Goal: Information Seeking & Learning: Learn about a topic

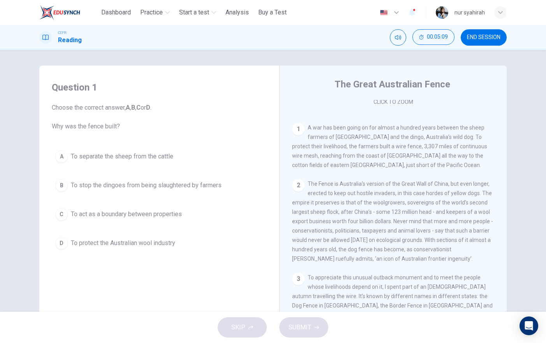
scroll to position [140, 0]
click at [285, 198] on span "The Fence is Australia’s version of the Great Wall of China, but even longer, e…" at bounding box center [392, 221] width 201 height 81
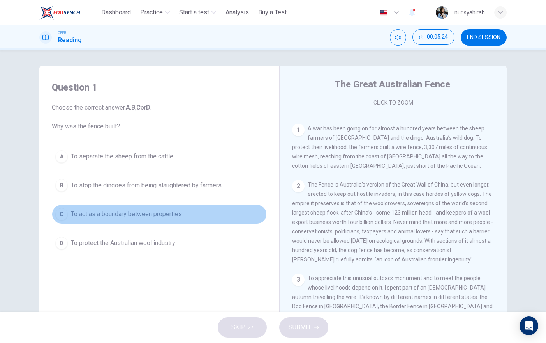
click at [62, 219] on div "C" at bounding box center [61, 214] width 12 height 12
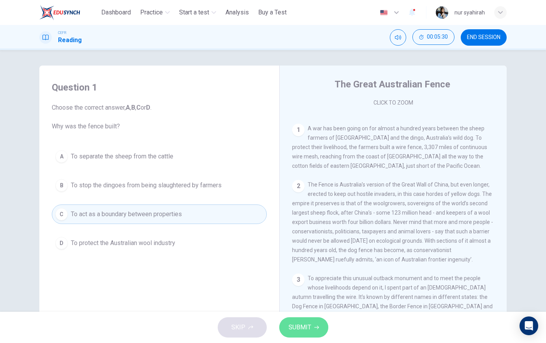
click at [285, 310] on span "SUBMIT" at bounding box center [300, 327] width 23 height 11
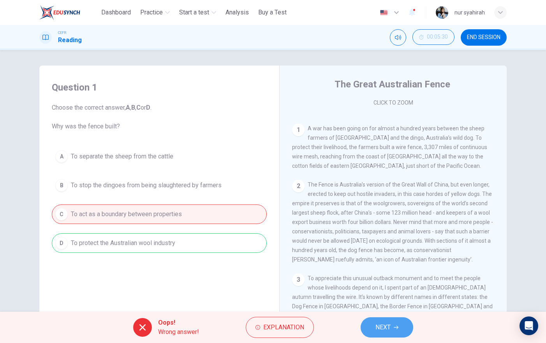
click at [285, 310] on span "NEXT" at bounding box center [383, 327] width 15 height 11
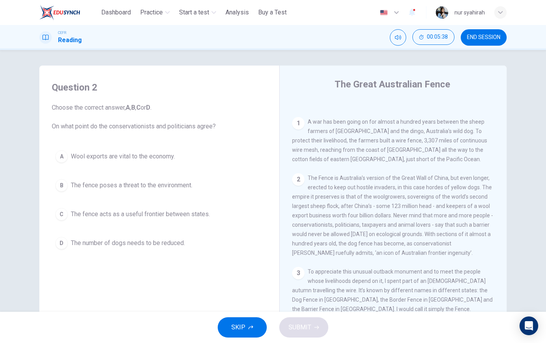
scroll to position [148, 0]
click at [285, 42] on button "END SESSION" at bounding box center [484, 37] width 46 height 16
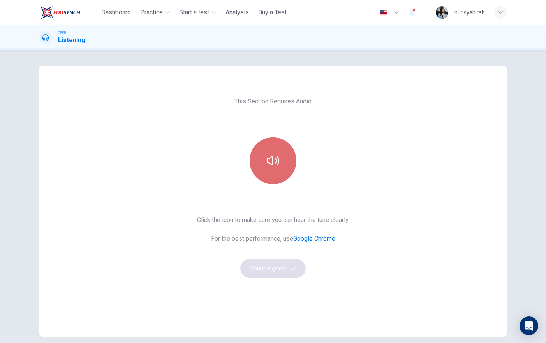
click at [267, 157] on icon "button" at bounding box center [273, 160] width 12 height 12
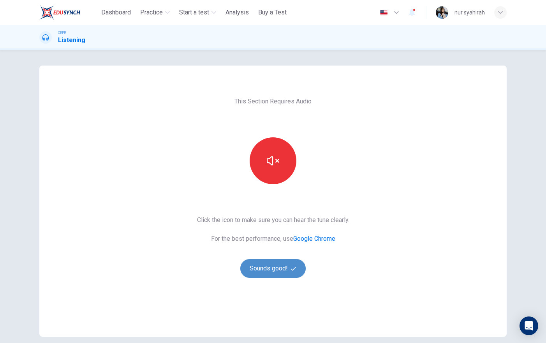
click at [266, 269] on button "Sounds good!" at bounding box center [272, 268] width 65 height 19
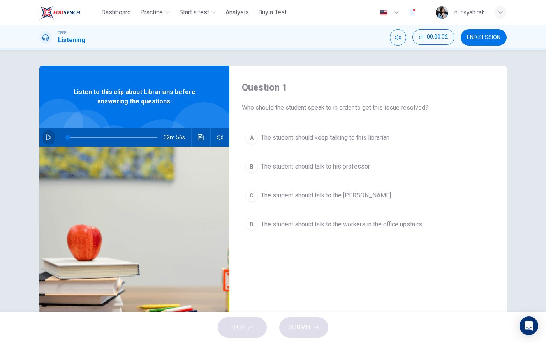
click at [46, 136] on icon "button" at bounding box center [49, 137] width 6 height 6
type input "*"
type input "**"
click at [470, 30] on button "END SESSION" at bounding box center [484, 37] width 46 height 16
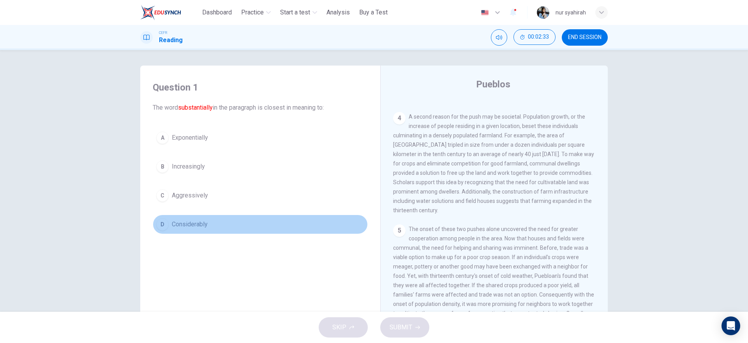
click at [158, 229] on div "D" at bounding box center [162, 224] width 12 height 12
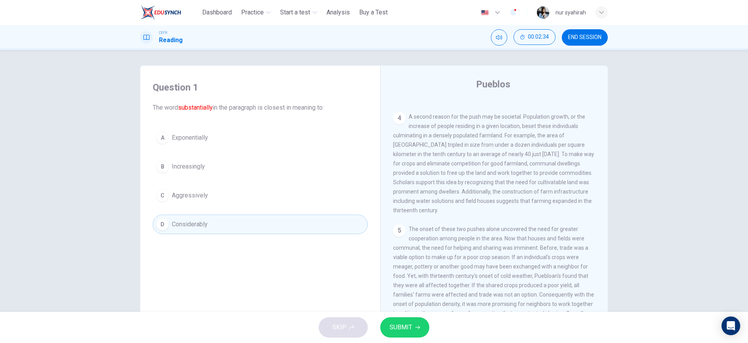
click at [413, 330] on button "SUBMIT" at bounding box center [404, 327] width 49 height 20
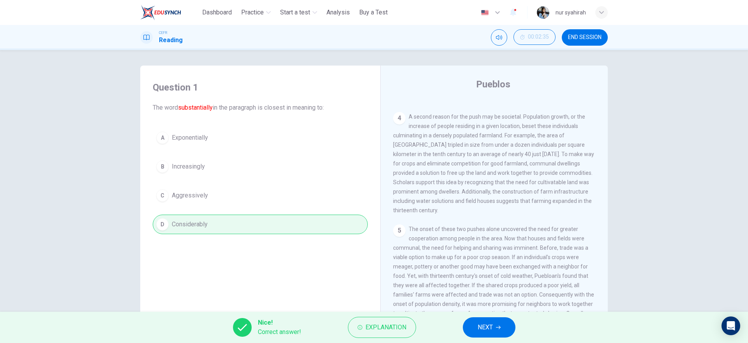
click at [502, 320] on button "NEXT" at bounding box center [489, 327] width 53 height 20
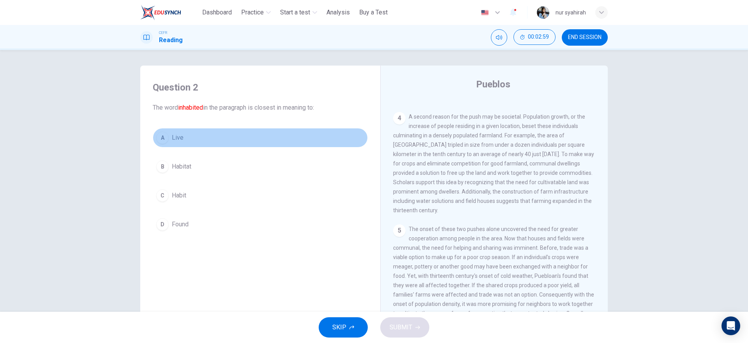
click at [158, 143] on div "A" at bounding box center [162, 137] width 12 height 12
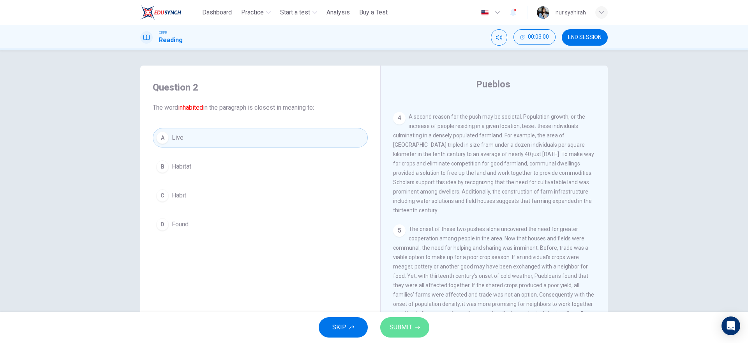
click at [394, 329] on span "SUBMIT" at bounding box center [401, 327] width 23 height 11
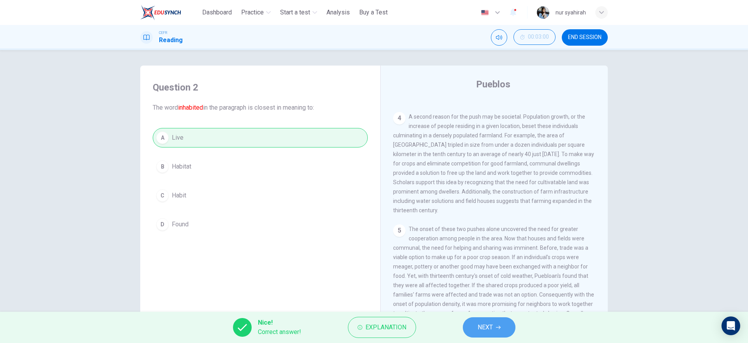
click at [498, 325] on icon "button" at bounding box center [498, 327] width 5 height 5
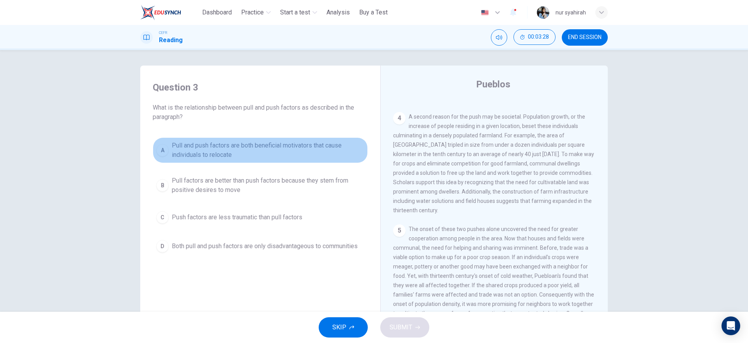
click at [157, 151] on div "A" at bounding box center [162, 150] width 12 height 12
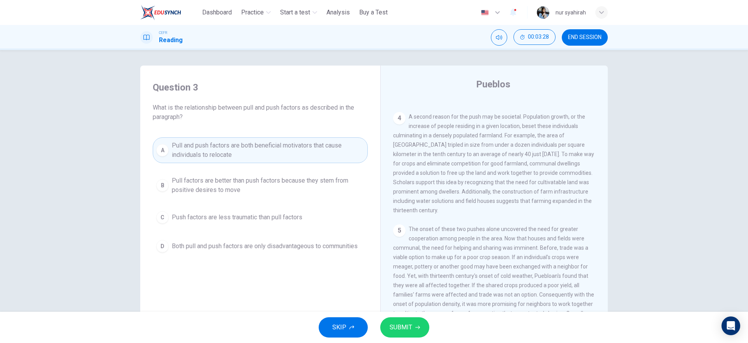
click at [158, 177] on button "B Pull factors are better than push factors because they stem from positive des…" at bounding box center [260, 185] width 215 height 26
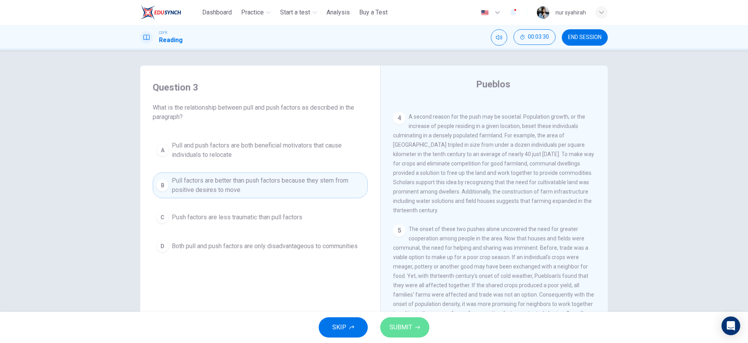
click at [411, 319] on button "SUBMIT" at bounding box center [404, 327] width 49 height 20
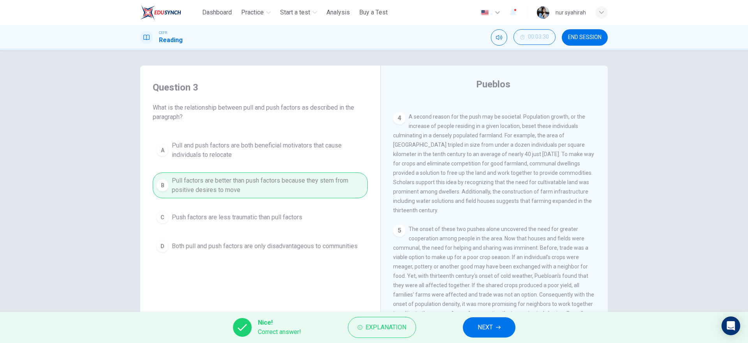
click at [490, 323] on span "NEXT" at bounding box center [485, 327] width 15 height 11
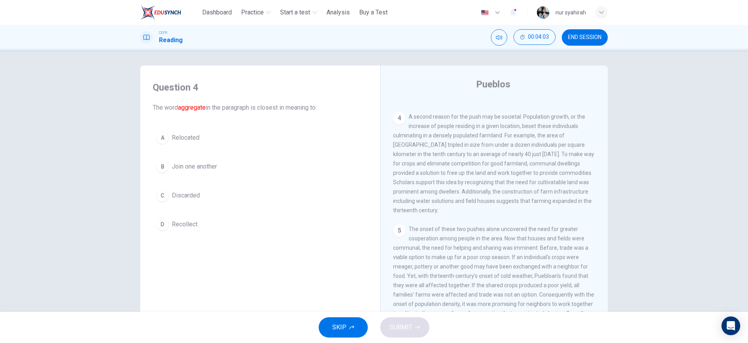
click at [160, 159] on button "B Join one another" at bounding box center [260, 166] width 215 height 19
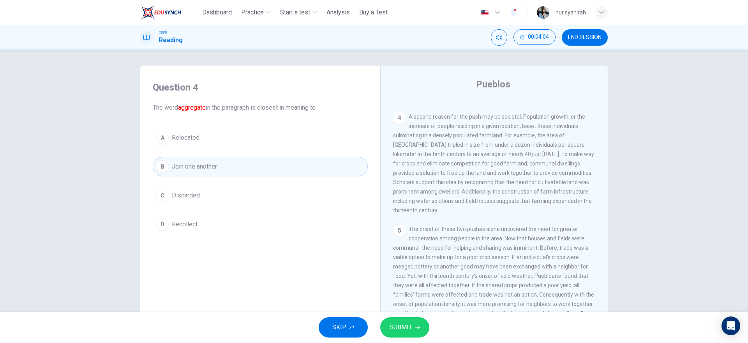
click at [397, 325] on span "SUBMIT" at bounding box center [401, 327] width 23 height 11
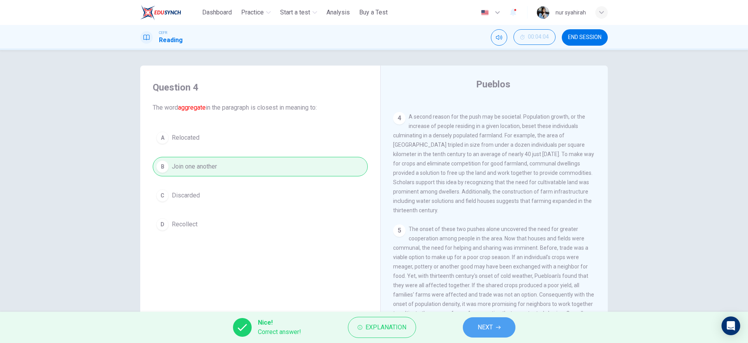
click at [477, 325] on button "NEXT" at bounding box center [489, 327] width 53 height 20
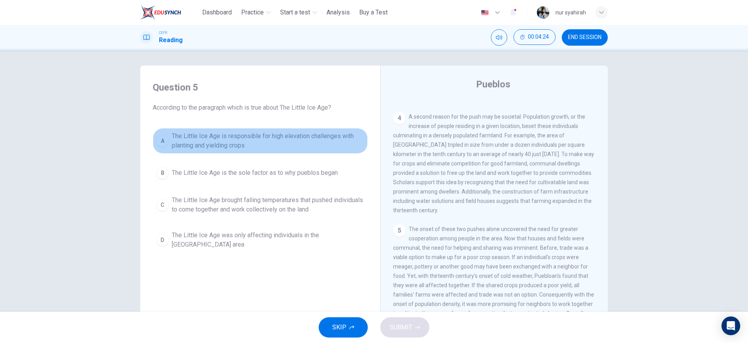
click at [166, 145] on button "A The Little Ice Age is responsible for high elevation challenges with planting…" at bounding box center [260, 141] width 215 height 26
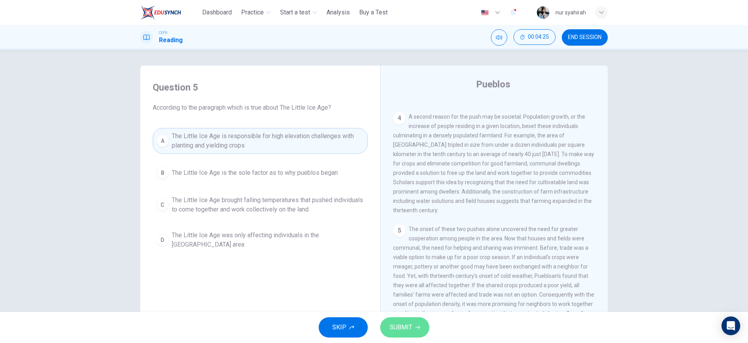
click at [404, 327] on span "SUBMIT" at bounding box center [401, 327] width 23 height 11
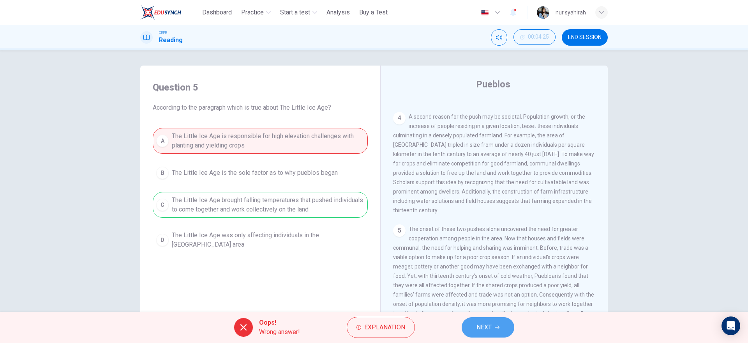
click at [504, 333] on button "NEXT" at bounding box center [488, 327] width 53 height 20
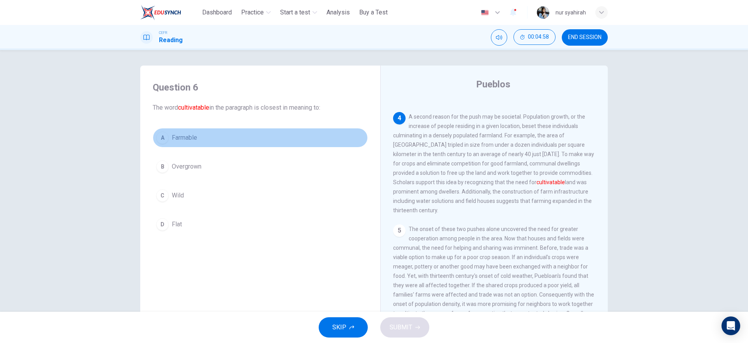
click at [157, 136] on div "A" at bounding box center [162, 137] width 12 height 12
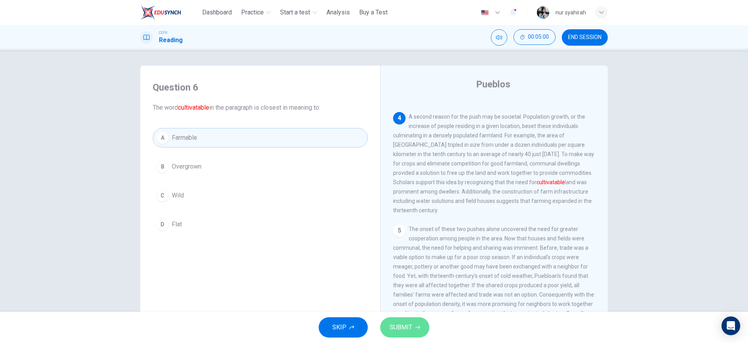
click at [407, 318] on button "SUBMIT" at bounding box center [404, 327] width 49 height 20
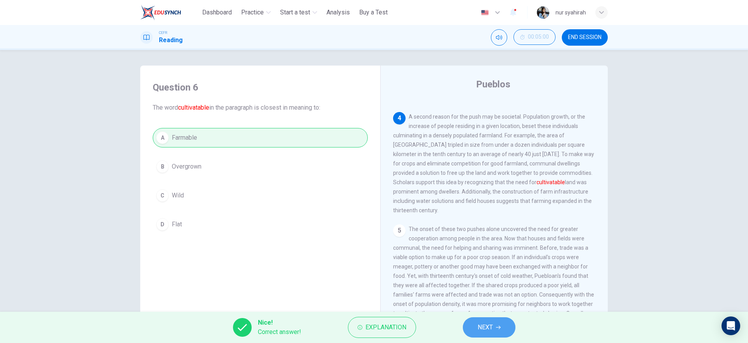
click at [475, 327] on button "NEXT" at bounding box center [489, 327] width 53 height 20
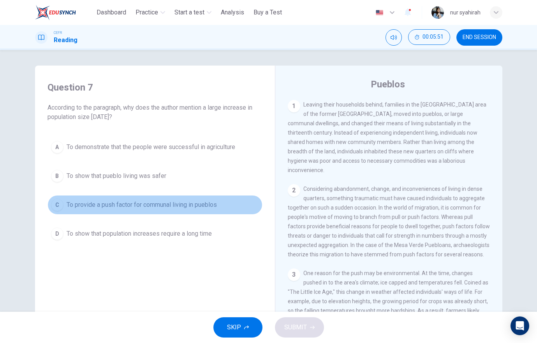
click at [51, 204] on div "C" at bounding box center [57, 204] width 12 height 12
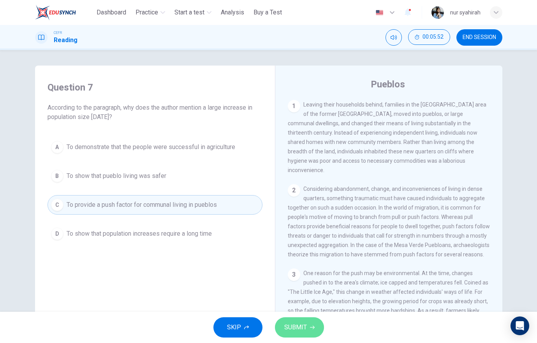
click at [317, 330] on button "SUBMIT" at bounding box center [299, 327] width 49 height 20
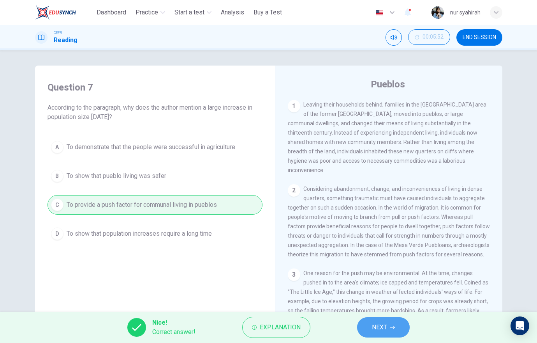
click at [380, 323] on span "NEXT" at bounding box center [379, 327] width 15 height 11
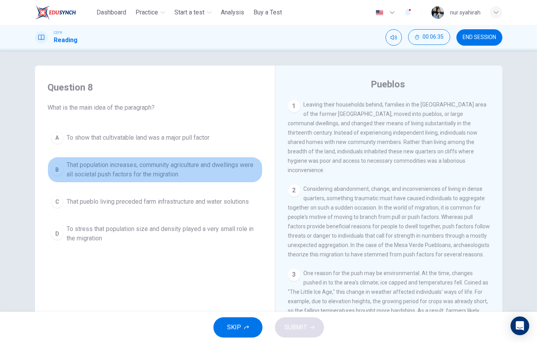
click at [48, 168] on button "B That population increases, community agriculture and dwellings were all socie…" at bounding box center [155, 170] width 215 height 26
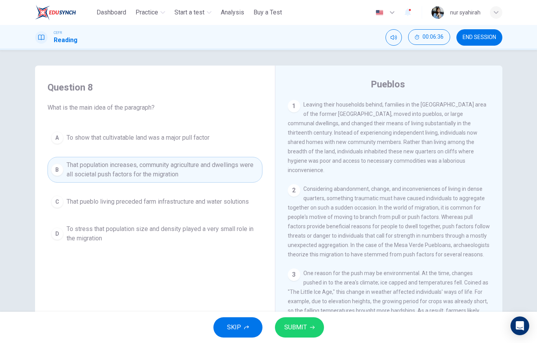
click at [295, 322] on span "SUBMIT" at bounding box center [296, 327] width 23 height 11
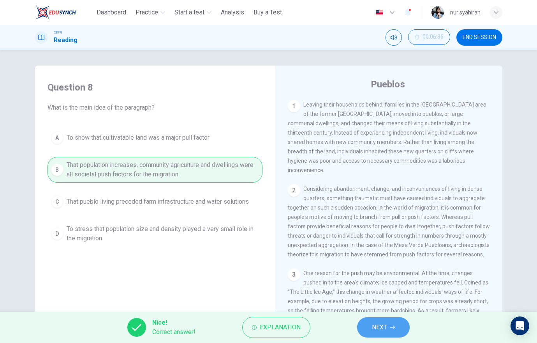
click at [375, 323] on span "NEXT" at bounding box center [379, 327] width 15 height 11
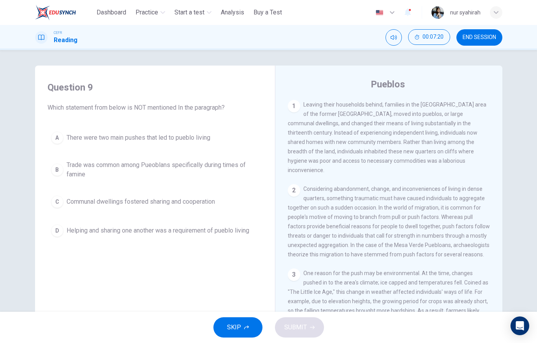
click at [55, 226] on div "D" at bounding box center [57, 230] width 12 height 12
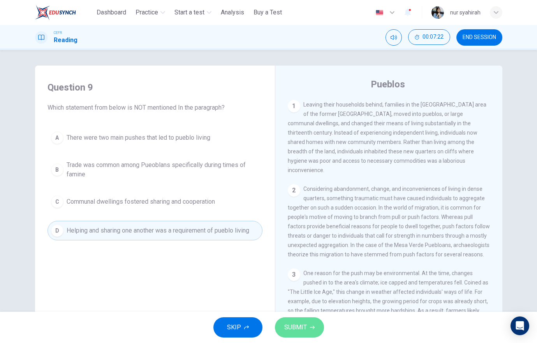
click at [289, 321] on button "SUBMIT" at bounding box center [299, 327] width 49 height 20
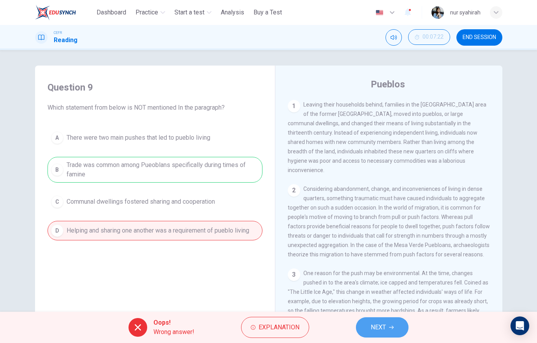
click at [380, 327] on span "NEXT" at bounding box center [378, 327] width 15 height 11
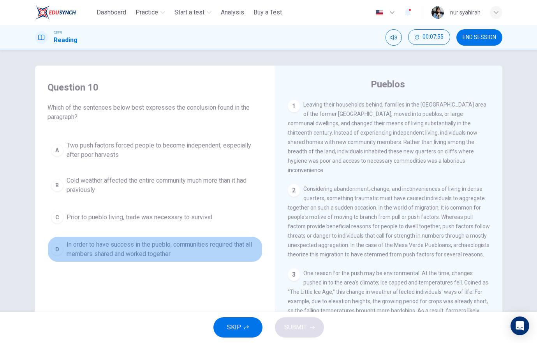
click at [63, 250] on button "D In order to have success in the pueblo, communities required that all members…" at bounding box center [155, 249] width 215 height 26
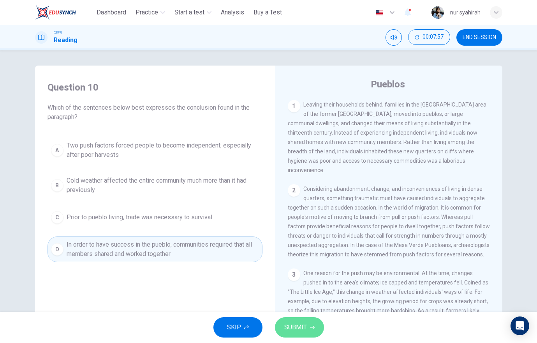
click at [285, 329] on span "SUBMIT" at bounding box center [296, 327] width 23 height 11
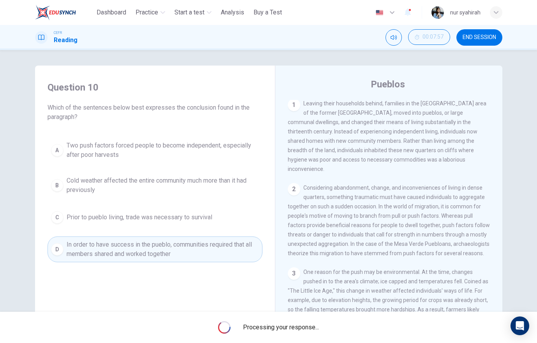
scroll to position [2, 0]
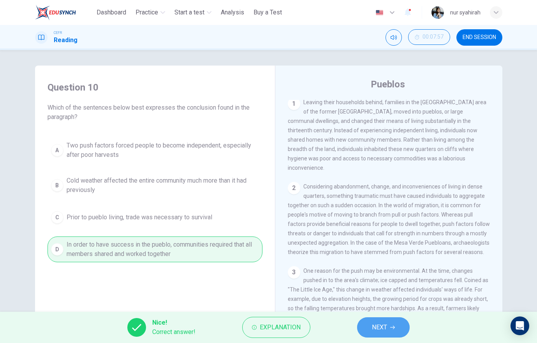
click at [372, 325] on span "NEXT" at bounding box center [379, 327] width 15 height 11
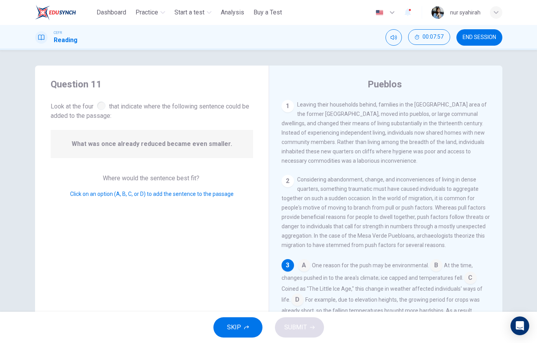
scroll to position [103, 0]
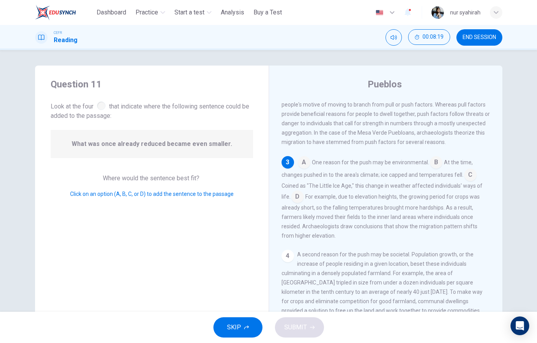
click at [298, 199] on input at bounding box center [298, 197] width 12 height 12
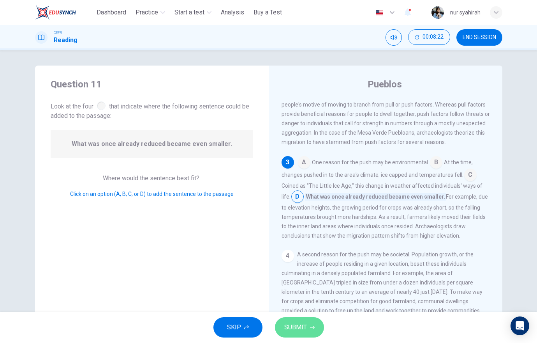
click at [310, 324] on button "SUBMIT" at bounding box center [299, 327] width 49 height 20
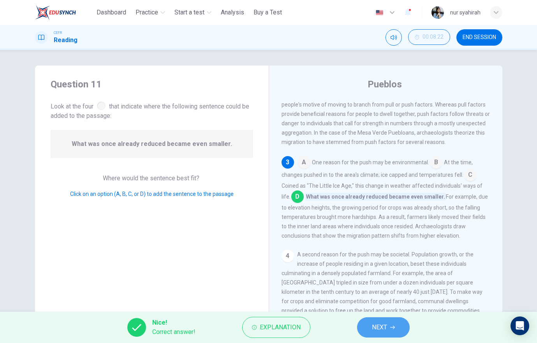
click at [373, 331] on span "NEXT" at bounding box center [379, 327] width 15 height 11
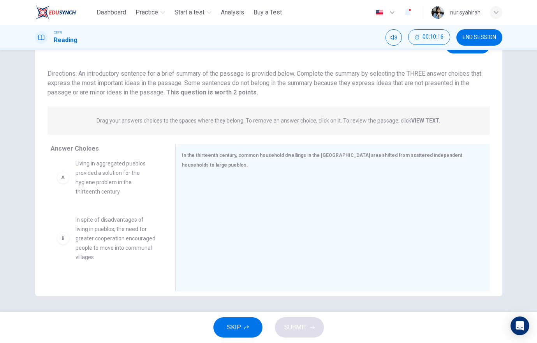
scroll to position [0, 0]
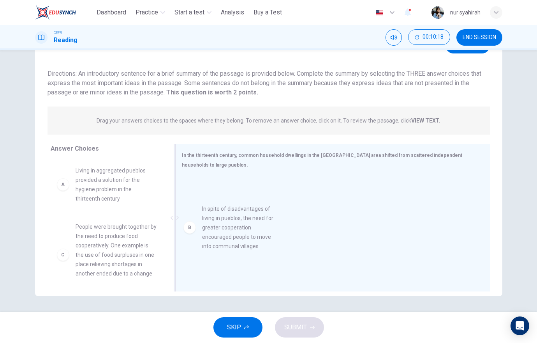
drag, startPoint x: 58, startPoint y: 249, endPoint x: 197, endPoint y: 230, distance: 140.4
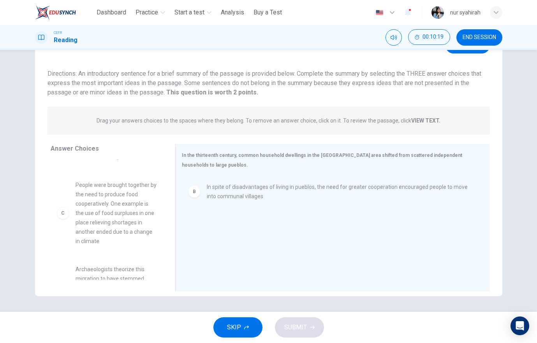
scroll to position [52, 0]
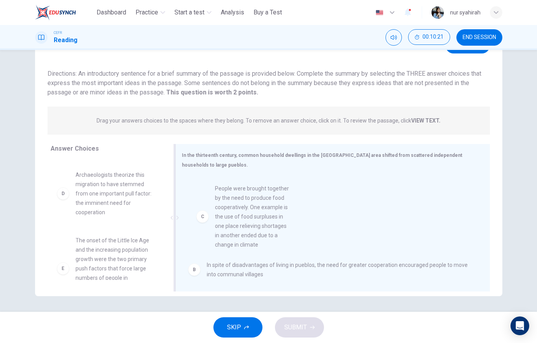
drag, startPoint x: 67, startPoint y: 207, endPoint x: 213, endPoint y: 221, distance: 146.8
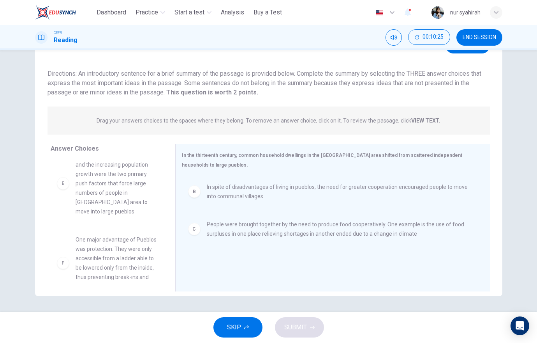
scroll to position [134, 0]
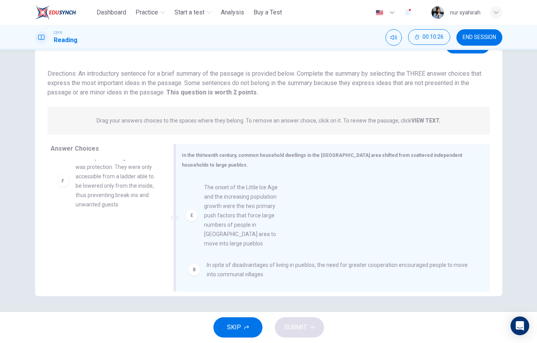
drag, startPoint x: 65, startPoint y: 189, endPoint x: 222, endPoint y: 224, distance: 160.5
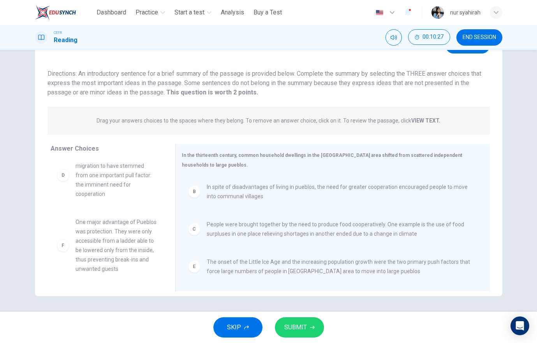
scroll to position [80, 0]
click at [297, 328] on span "SUBMIT" at bounding box center [296, 327] width 23 height 11
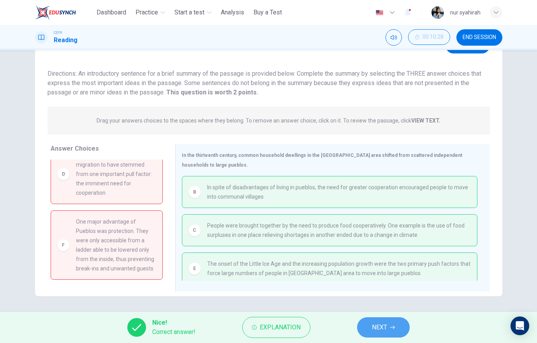
click at [380, 318] on button "NEXT" at bounding box center [383, 327] width 53 height 20
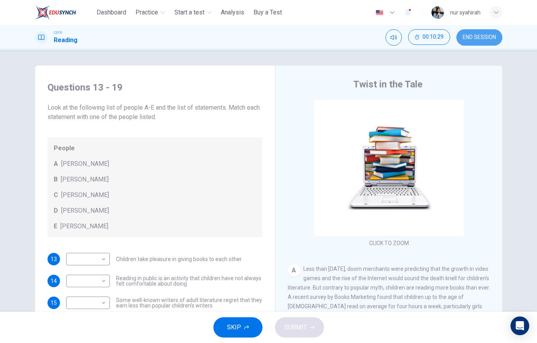
click at [485, 32] on button "END SESSION" at bounding box center [480, 37] width 46 height 16
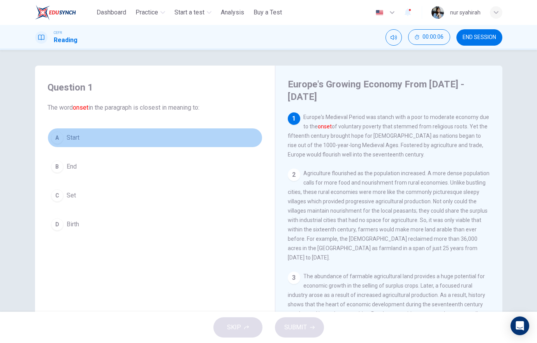
click at [67, 134] on span "Start" at bounding box center [73, 137] width 13 height 9
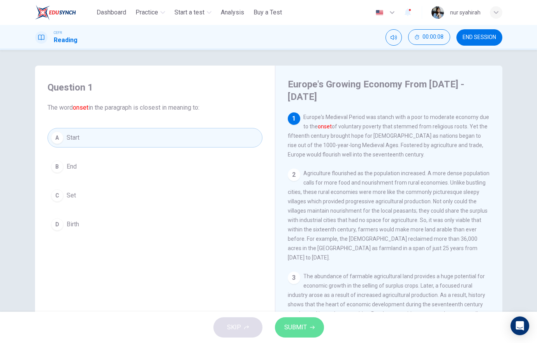
click at [316, 333] on button "SUBMIT" at bounding box center [299, 327] width 49 height 20
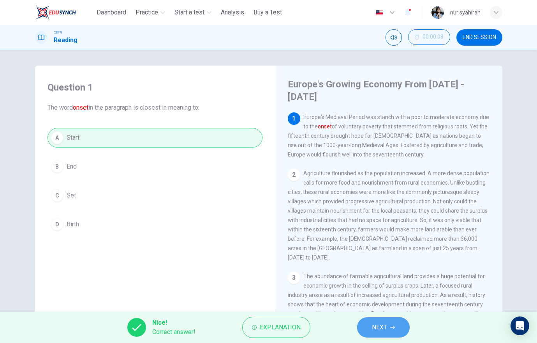
click at [390, 330] on button "NEXT" at bounding box center [383, 327] width 53 height 20
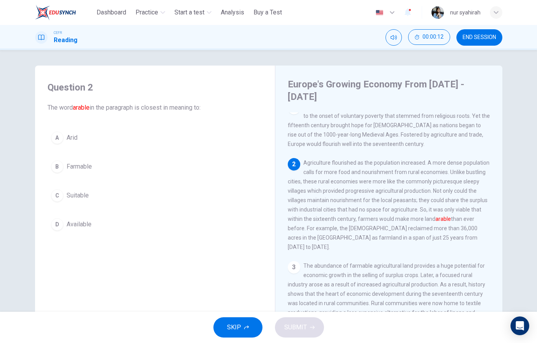
scroll to position [16, 0]
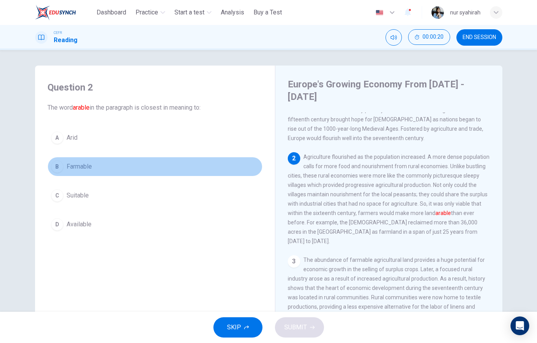
click at [59, 168] on div "B" at bounding box center [57, 166] width 12 height 12
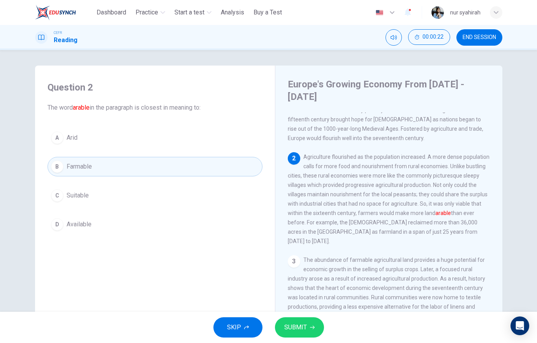
click at [286, 332] on span "SUBMIT" at bounding box center [296, 327] width 23 height 11
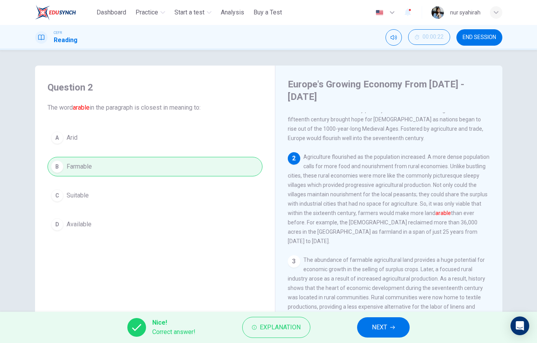
click at [383, 335] on button "NEXT" at bounding box center [383, 327] width 53 height 20
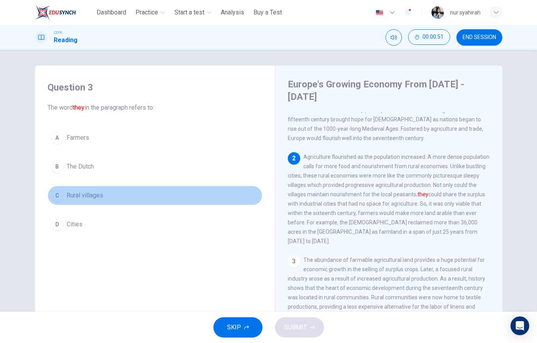
click at [60, 194] on div "C" at bounding box center [57, 195] width 12 height 12
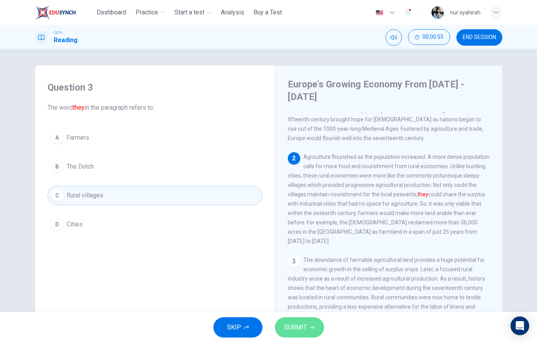
click at [315, 317] on button "SUBMIT" at bounding box center [299, 327] width 49 height 20
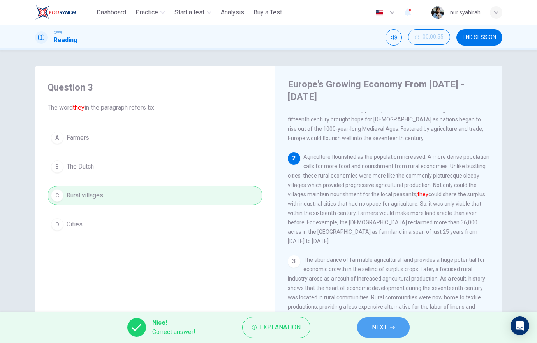
click at [388, 330] on button "NEXT" at bounding box center [383, 327] width 53 height 20
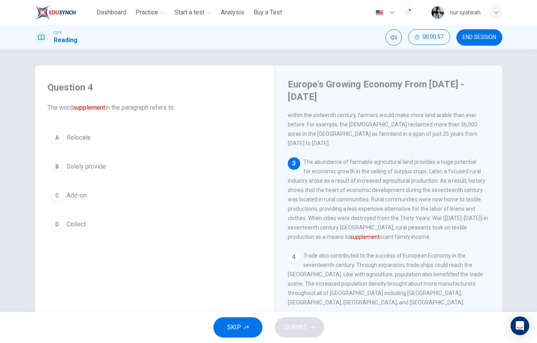
scroll to position [115, 0]
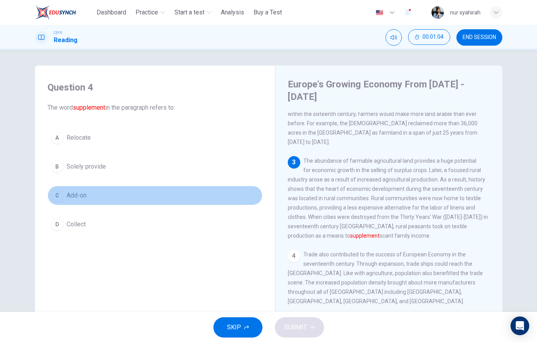
click at [56, 191] on div "C" at bounding box center [57, 195] width 12 height 12
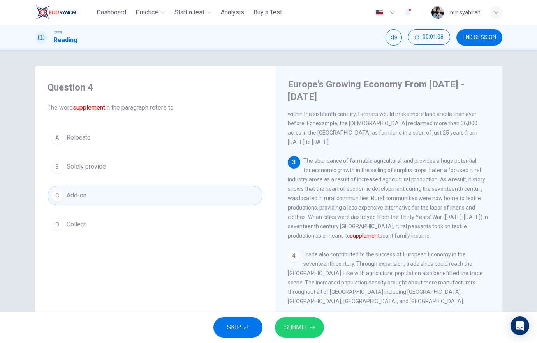
click at [308, 316] on div "SKIP SUBMIT" at bounding box center [268, 326] width 537 height 31
click at [308, 320] on button "SUBMIT" at bounding box center [299, 327] width 49 height 20
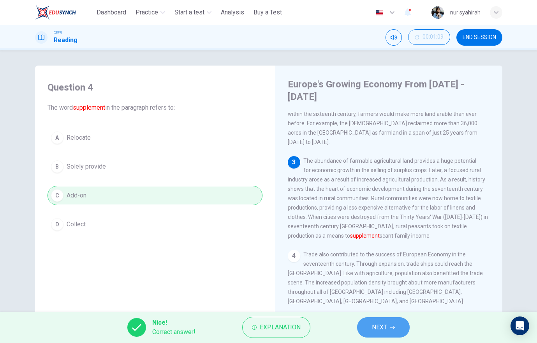
click at [398, 325] on button "NEXT" at bounding box center [383, 327] width 53 height 20
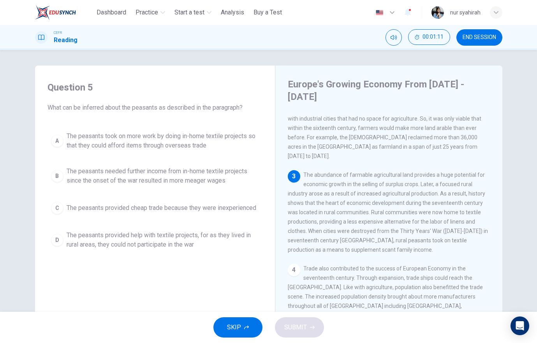
scroll to position [101, 0]
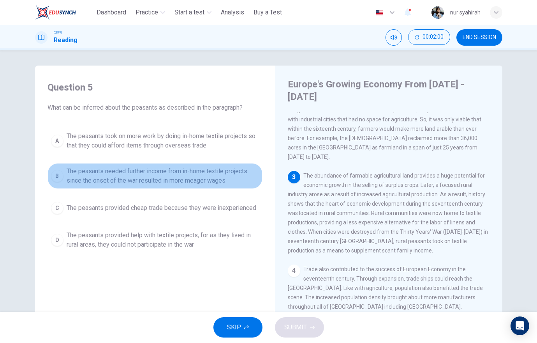
click at [59, 172] on div "B" at bounding box center [57, 176] width 12 height 12
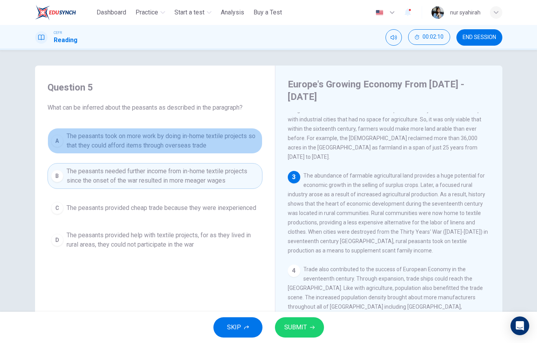
click at [63, 147] on button "A The peasants took on more work by doing in-home textile projects so that they…" at bounding box center [155, 141] width 215 height 26
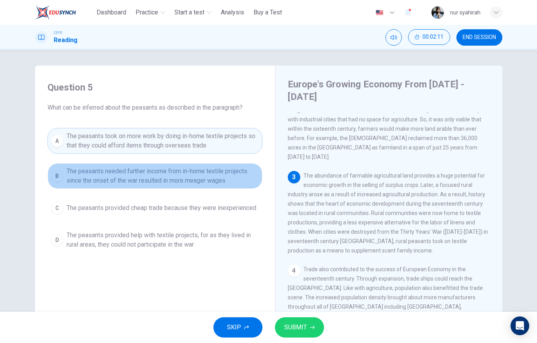
click at [60, 166] on button "B The peasants needed further income from in-home textile projects since the on…" at bounding box center [155, 176] width 215 height 26
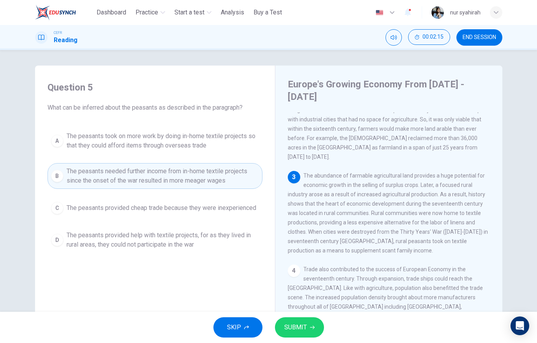
click at [50, 232] on button "D The peasants provided help with textile projects, for as they lived in rural …" at bounding box center [155, 240] width 215 height 26
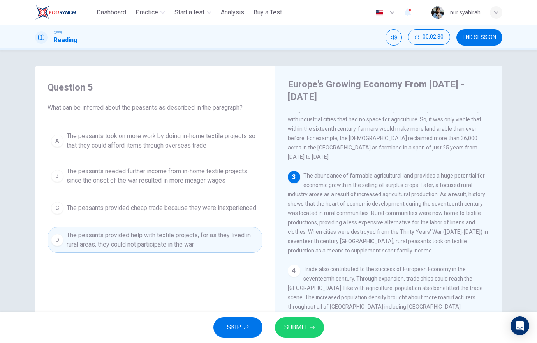
click at [79, 167] on span "The peasants needed further income from in-home textile projects since the onse…" at bounding box center [163, 175] width 193 height 19
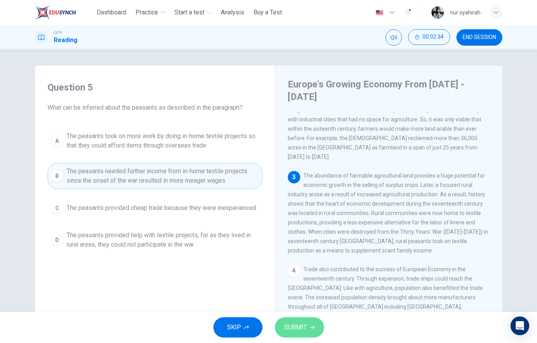
click at [294, 321] on button "SUBMIT" at bounding box center [299, 327] width 49 height 20
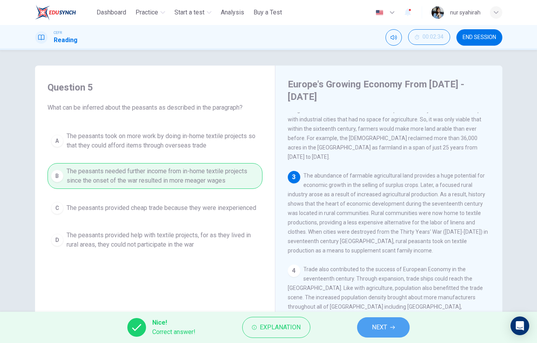
click at [378, 320] on button "NEXT" at bounding box center [383, 327] width 53 height 20
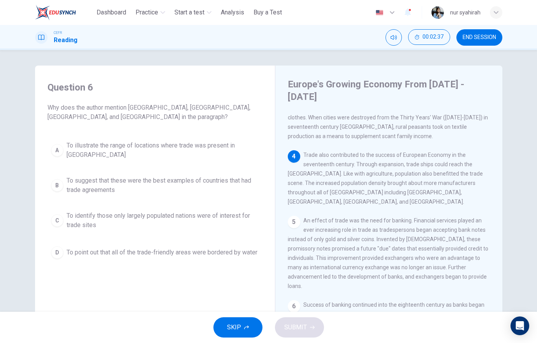
scroll to position [216, 0]
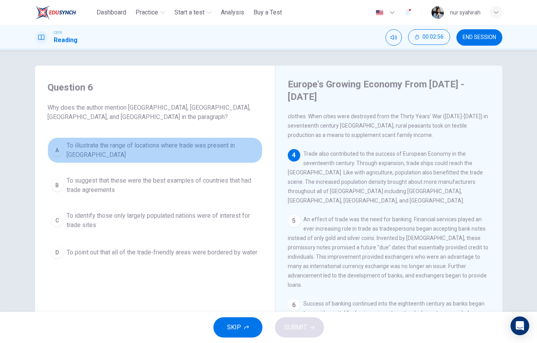
click at [58, 150] on div "A" at bounding box center [57, 150] width 12 height 12
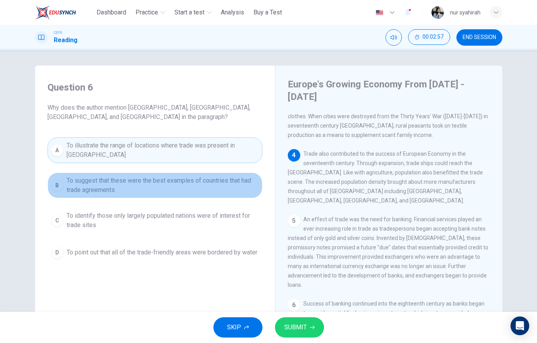
click at [49, 172] on button "B To suggest that these were the best examples of countries that had trade agre…" at bounding box center [155, 185] width 215 height 26
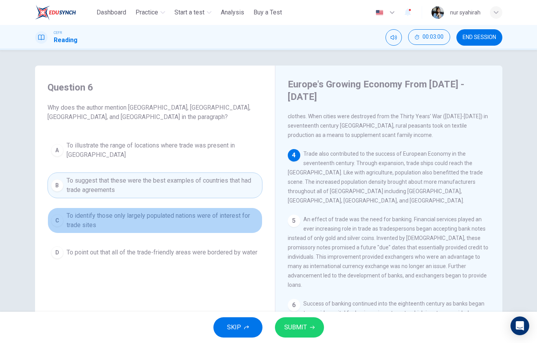
click at [49, 207] on button "C To identify those only largely populated nations were of interest for trade s…" at bounding box center [155, 220] width 215 height 26
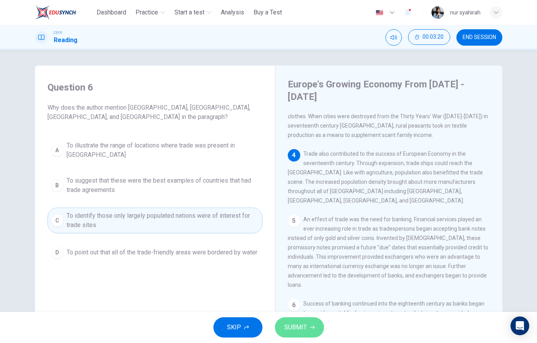
click at [304, 317] on button "SUBMIT" at bounding box center [299, 327] width 49 height 20
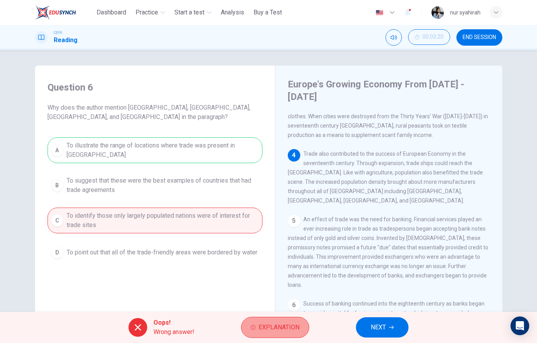
click at [272, 325] on span "Explanation" at bounding box center [279, 327] width 41 height 11
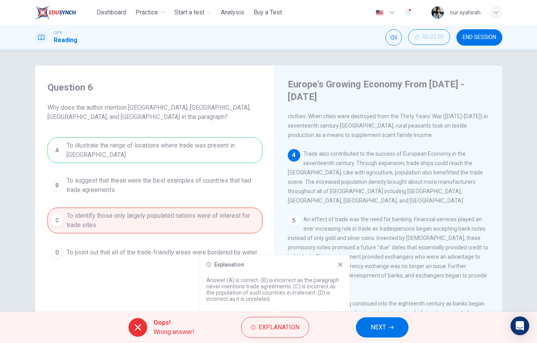
click at [382, 322] on span "NEXT" at bounding box center [378, 327] width 15 height 11
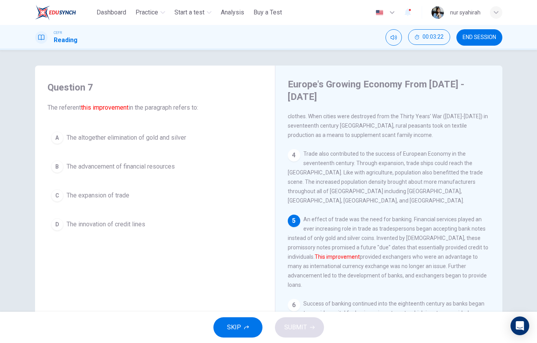
scroll to position [217, 0]
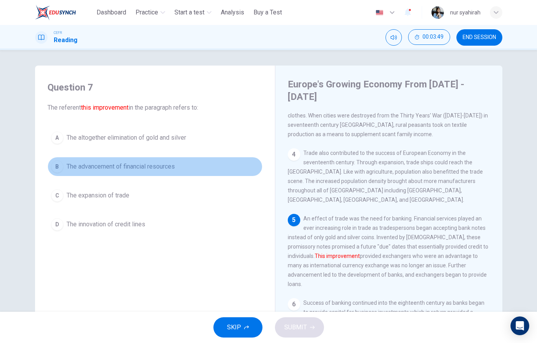
click at [62, 168] on button "B The advancement of financial resources" at bounding box center [155, 166] width 215 height 19
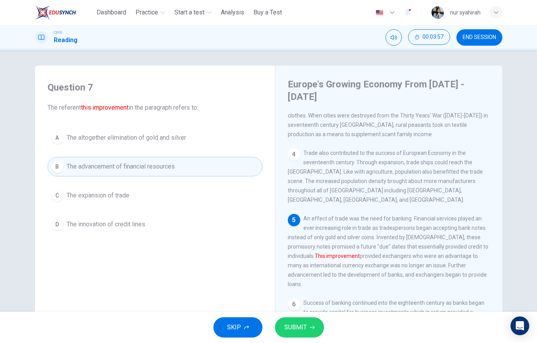
click at [59, 191] on div "C" at bounding box center [57, 195] width 12 height 12
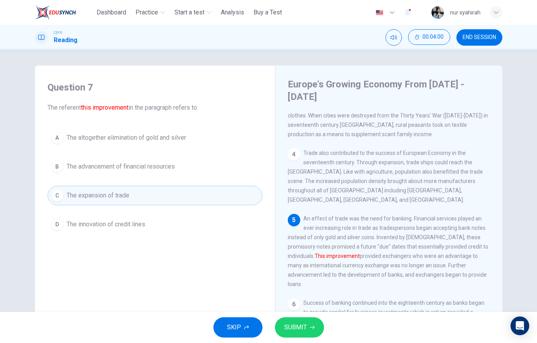
click at [297, 333] on button "SUBMIT" at bounding box center [299, 327] width 49 height 20
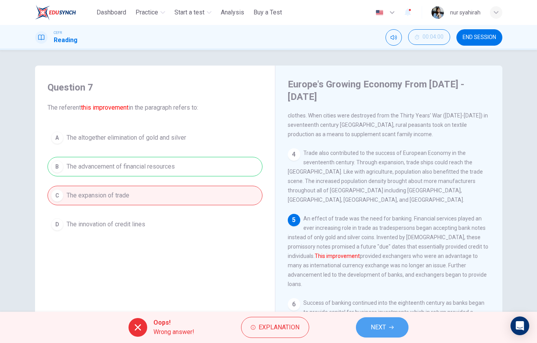
click at [368, 325] on button "NEXT" at bounding box center [382, 327] width 53 height 20
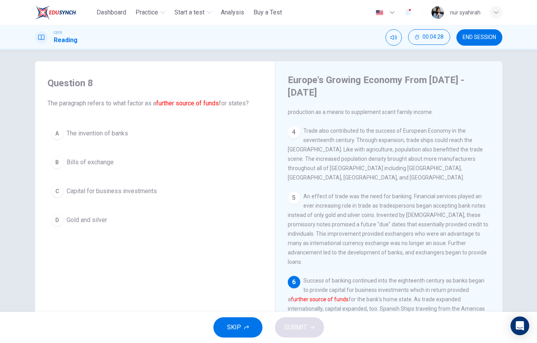
scroll to position [5, 0]
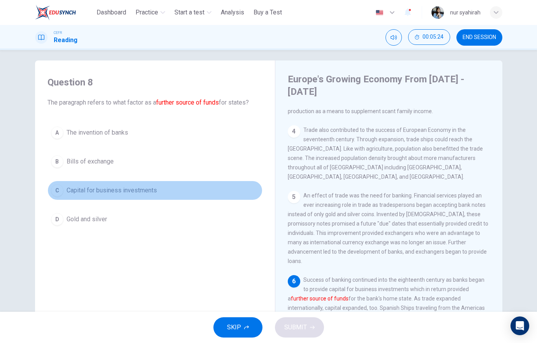
click at [51, 191] on div "C" at bounding box center [57, 190] width 12 height 12
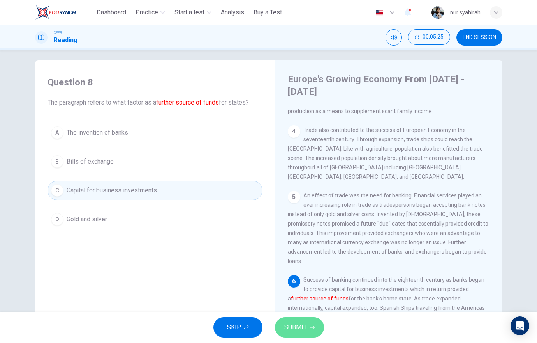
click at [306, 324] on span "SUBMIT" at bounding box center [296, 327] width 23 height 11
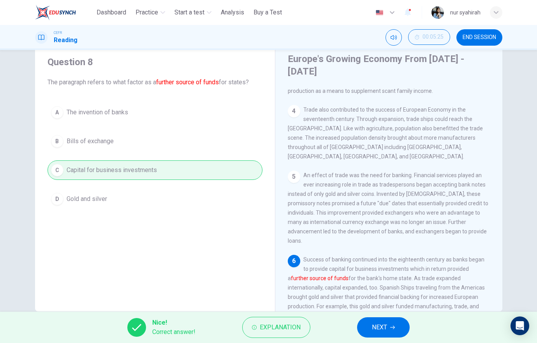
scroll to position [26, 0]
click at [364, 320] on button "NEXT" at bounding box center [383, 327] width 53 height 20
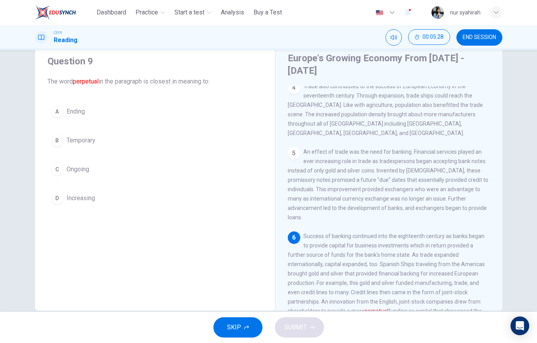
scroll to position [268, 0]
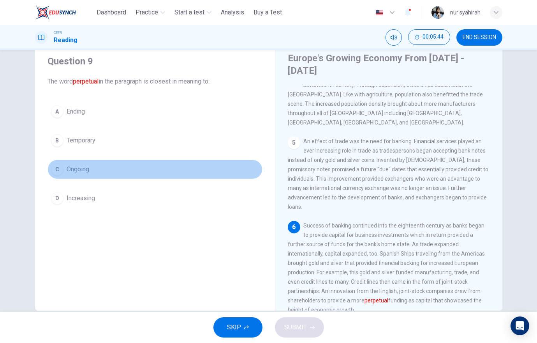
click at [57, 169] on div "C" at bounding box center [57, 169] width 12 height 12
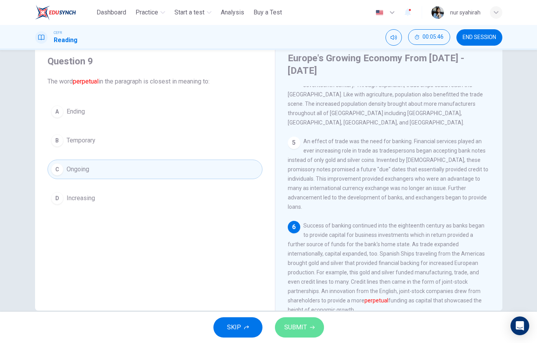
click at [305, 331] on span "SUBMIT" at bounding box center [296, 327] width 23 height 11
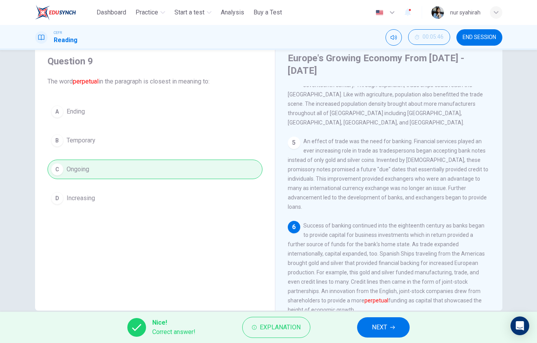
click at [379, 335] on div "Nice! Correct answer! Explanation NEXT" at bounding box center [268, 326] width 537 height 31
click at [379, 335] on button "NEXT" at bounding box center [383, 327] width 53 height 20
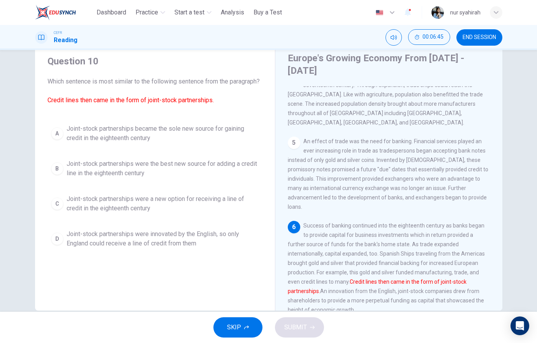
click at [64, 205] on button "C Joint-stock partnerships were a new option for receiving a line of credit in …" at bounding box center [155, 204] width 215 height 26
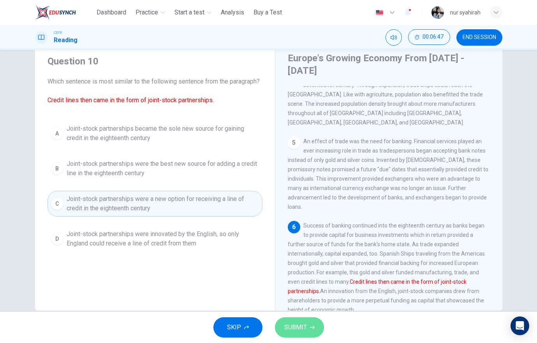
click at [297, 325] on span "SUBMIT" at bounding box center [296, 327] width 23 height 11
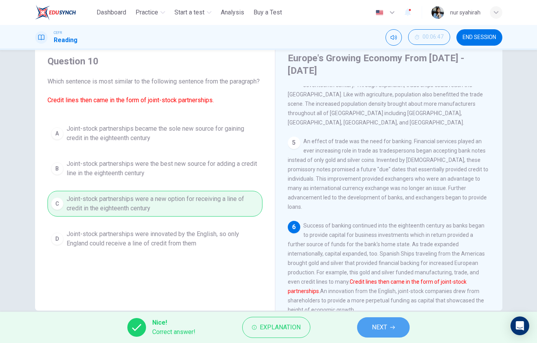
click at [374, 318] on button "NEXT" at bounding box center [383, 327] width 53 height 20
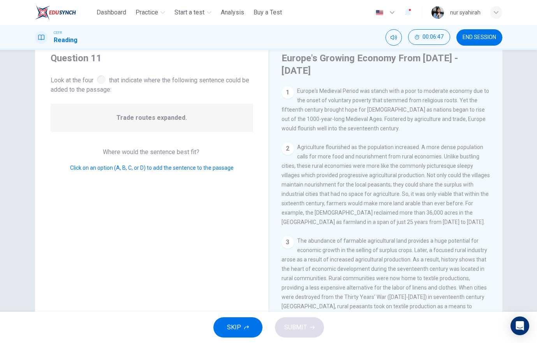
scroll to position [165, 0]
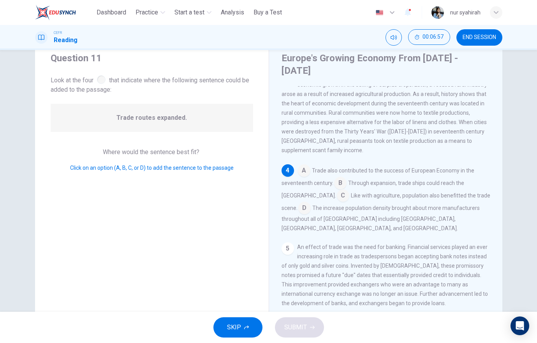
click at [335, 183] on input at bounding box center [340, 183] width 12 height 12
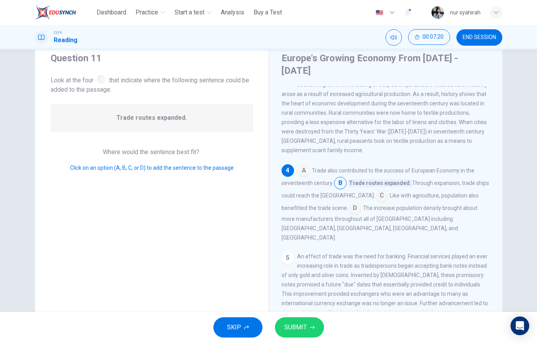
click at [349, 203] on input at bounding box center [355, 208] width 12 height 12
click at [306, 168] on input at bounding box center [304, 171] width 12 height 12
click at [305, 316] on div "SKIP SUBMIT" at bounding box center [268, 326] width 537 height 31
click at [314, 319] on button "SUBMIT" at bounding box center [299, 327] width 49 height 20
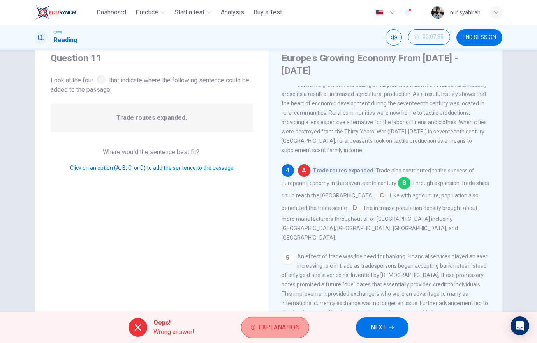
click at [295, 326] on span "Explanation" at bounding box center [279, 327] width 41 height 11
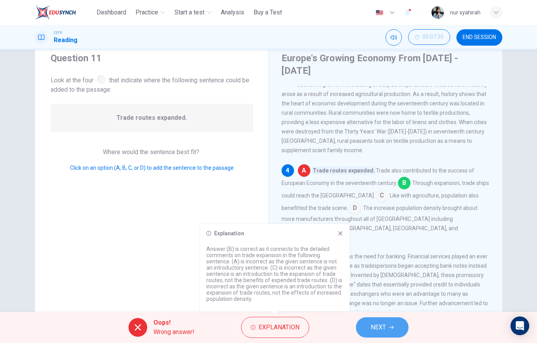
click at [385, 332] on span "NEXT" at bounding box center [378, 327] width 15 height 11
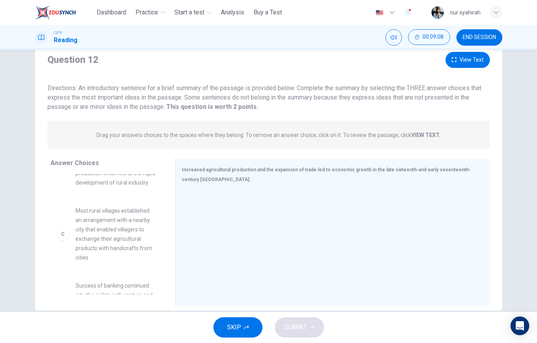
scroll to position [0, 0]
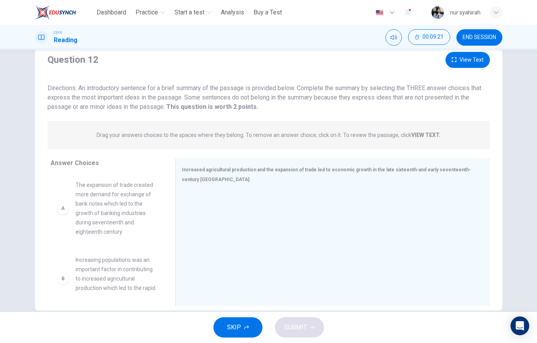
click at [80, 199] on span "The expansion of trade created more demand for exchange of bank notes which led…" at bounding box center [116, 208] width 81 height 56
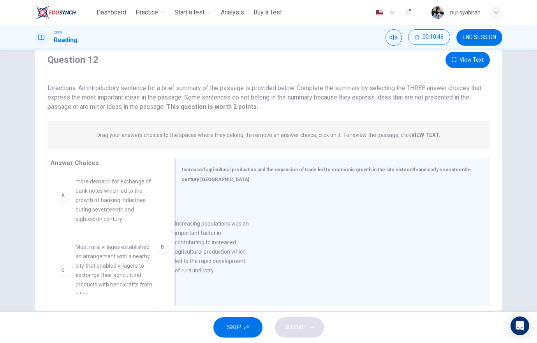
scroll to position [13, 0]
drag, startPoint x: 64, startPoint y: 278, endPoint x: 206, endPoint y: 242, distance: 146.7
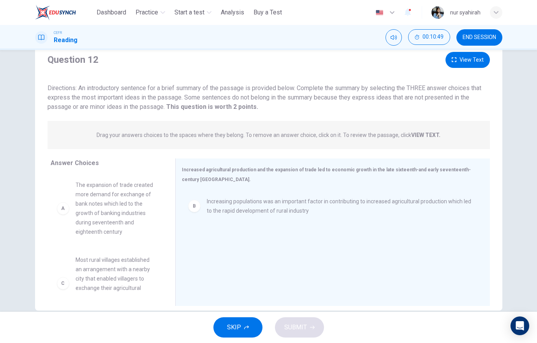
scroll to position [1, 0]
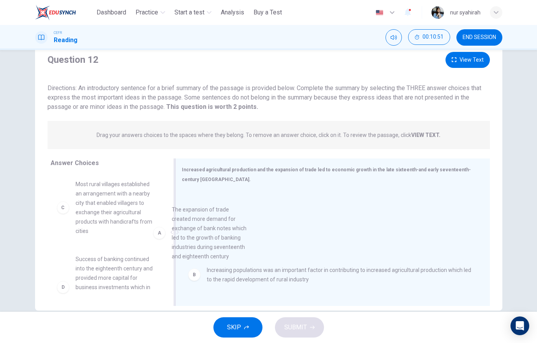
drag, startPoint x: 69, startPoint y: 210, endPoint x: 182, endPoint y: 238, distance: 116.5
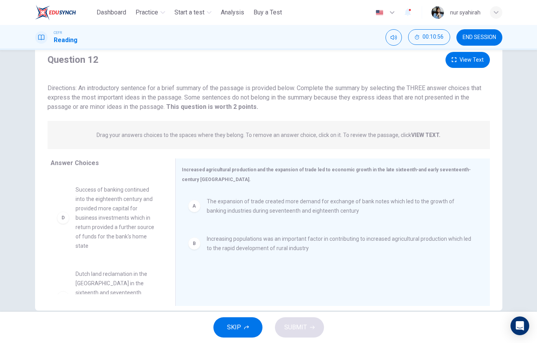
scroll to position [59, 0]
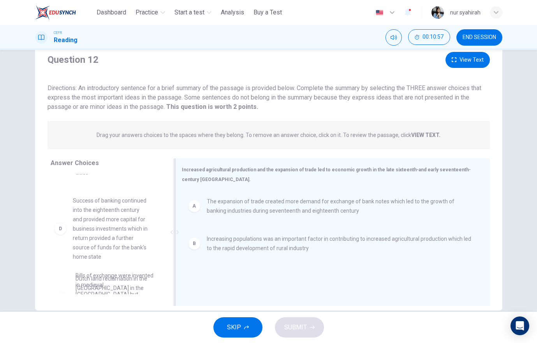
drag, startPoint x: 60, startPoint y: 232, endPoint x: 212, endPoint y: 265, distance: 155.7
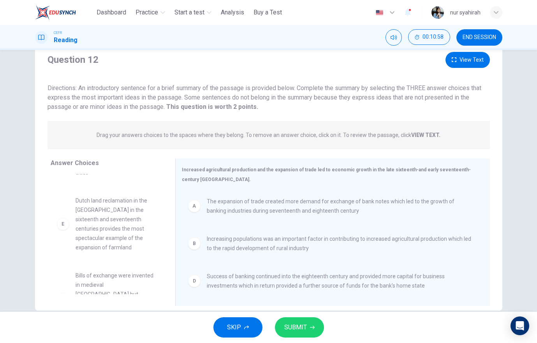
click at [295, 323] on span "SUBMIT" at bounding box center [296, 327] width 23 height 11
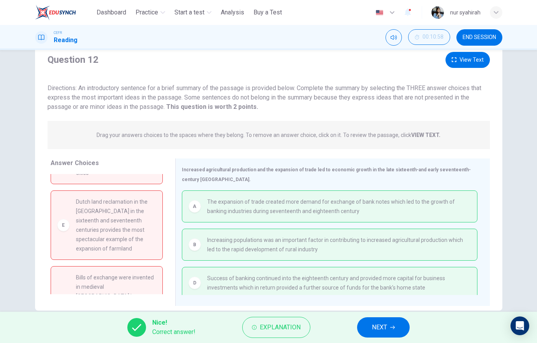
click at [387, 339] on div "Nice! Correct answer! Explanation NEXT" at bounding box center [268, 326] width 537 height 31
click at [383, 329] on span "NEXT" at bounding box center [379, 327] width 15 height 11
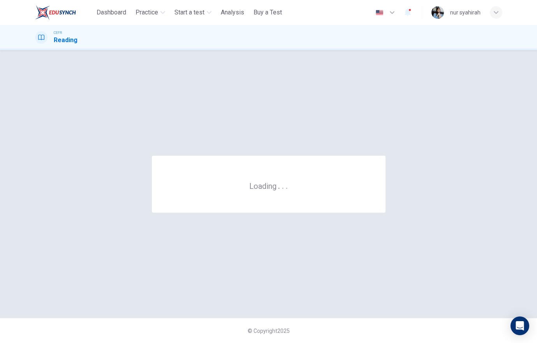
scroll to position [0, 0]
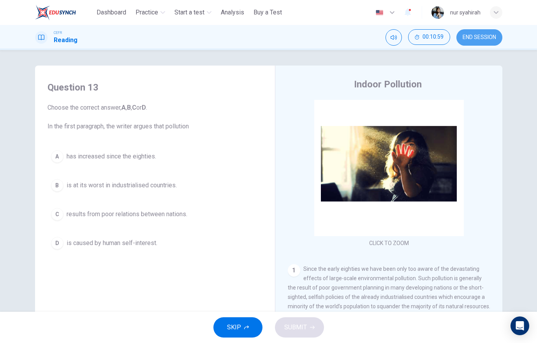
click at [483, 37] on span "END SESSION" at bounding box center [480, 37] width 34 height 6
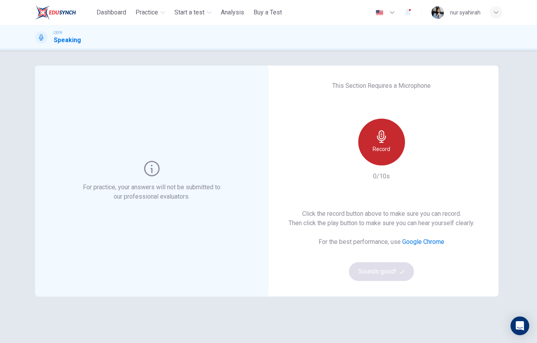
click at [376, 136] on icon "button" at bounding box center [382, 136] width 12 height 12
click at [386, 148] on div "Stop" at bounding box center [382, 141] width 47 height 47
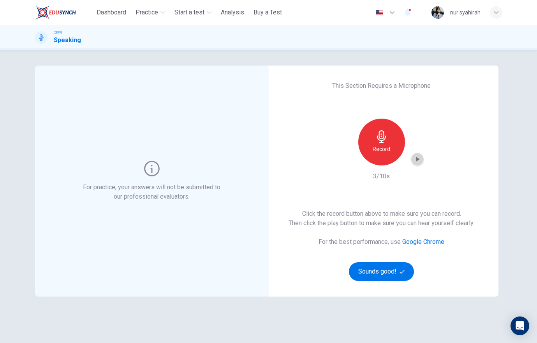
click at [414, 161] on icon "button" at bounding box center [418, 159] width 8 height 8
click at [382, 146] on h6 "Record" at bounding box center [382, 148] width 18 height 9
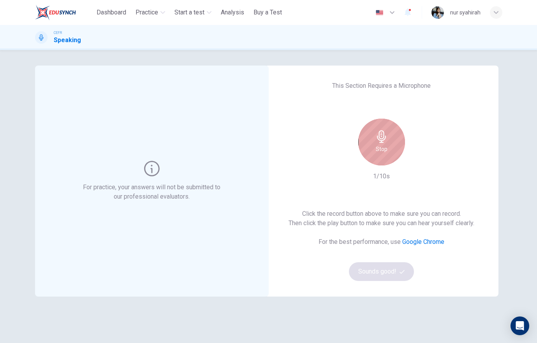
click at [383, 145] on h6 "Stop" at bounding box center [382, 148] width 12 height 9
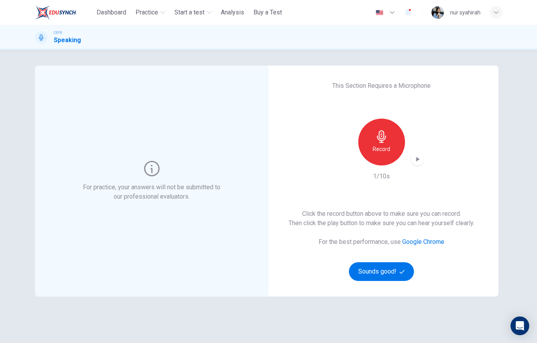
click at [383, 145] on h6 "Record" at bounding box center [382, 148] width 18 height 9
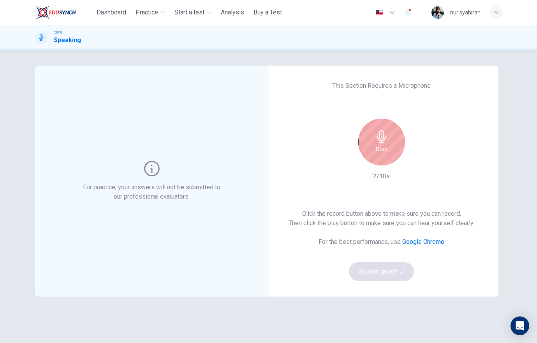
click at [440, 140] on div "This Section Requires a Microphone Stop 2/10s Click the record button above to …" at bounding box center [382, 180] width 234 height 231
click at [395, 142] on div "Stop" at bounding box center [382, 141] width 47 height 47
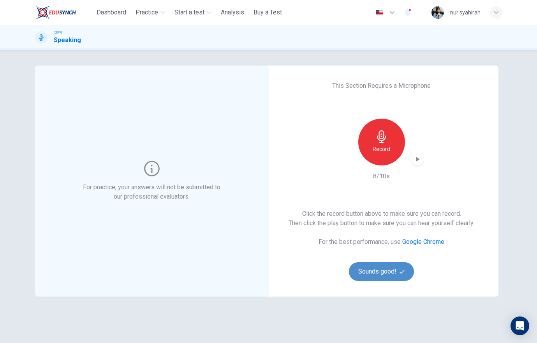
click at [371, 264] on button "Sounds good!" at bounding box center [381, 271] width 65 height 19
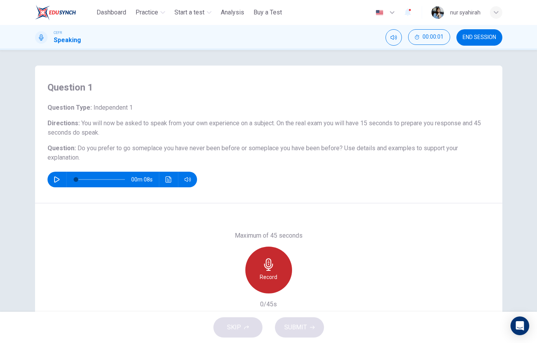
click at [287, 268] on div "Record" at bounding box center [269, 269] width 47 height 47
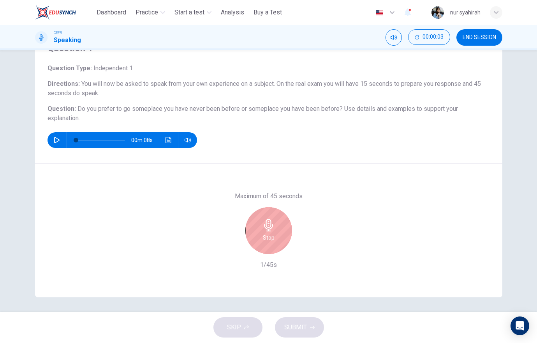
scroll to position [41, 0]
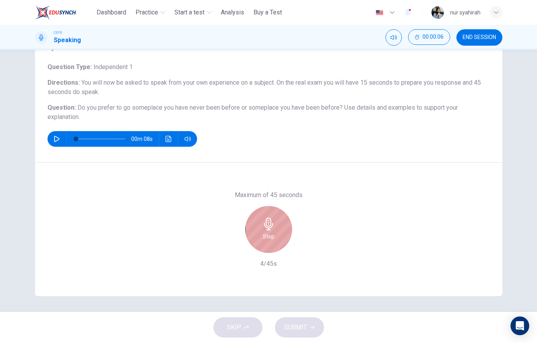
click at [271, 217] on icon "button" at bounding box center [269, 223] width 12 height 12
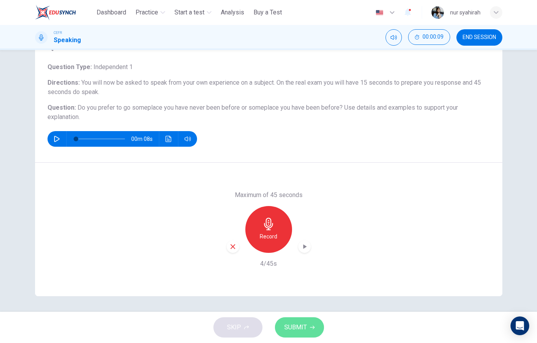
click at [300, 319] on button "SUBMIT" at bounding box center [299, 327] width 49 height 20
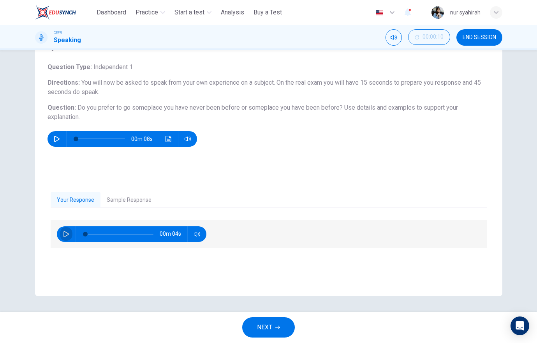
click at [66, 231] on icon "button" at bounding box center [66, 234] width 6 height 6
type input "**"
click at [481, 41] on button "END SESSION" at bounding box center [480, 37] width 46 height 16
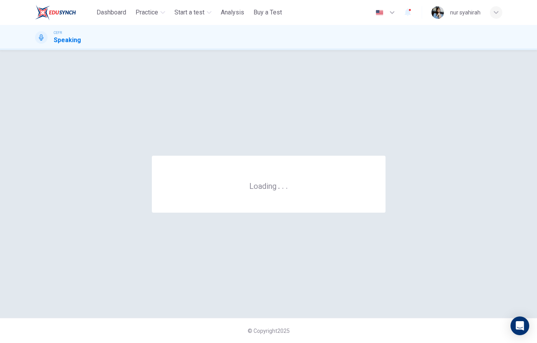
scroll to position [0, 0]
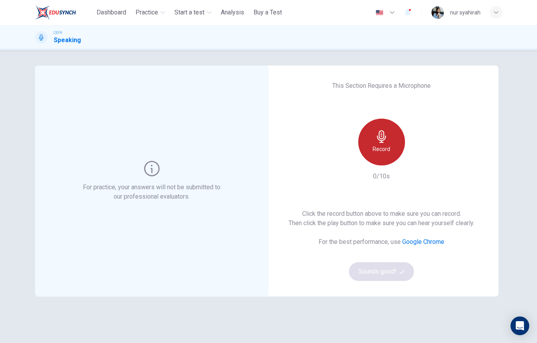
click at [375, 154] on div "Record" at bounding box center [382, 141] width 47 height 47
click at [375, 154] on div "Stop" at bounding box center [382, 141] width 47 height 47
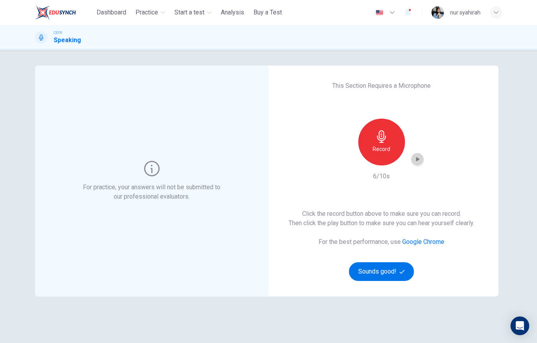
click at [416, 159] on icon "button" at bounding box center [418, 159] width 4 height 5
click at [398, 149] on div "Record" at bounding box center [382, 141] width 47 height 47
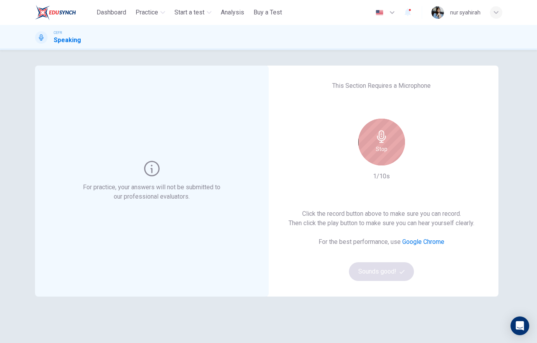
click at [381, 150] on h6 "Stop" at bounding box center [382, 148] width 12 height 9
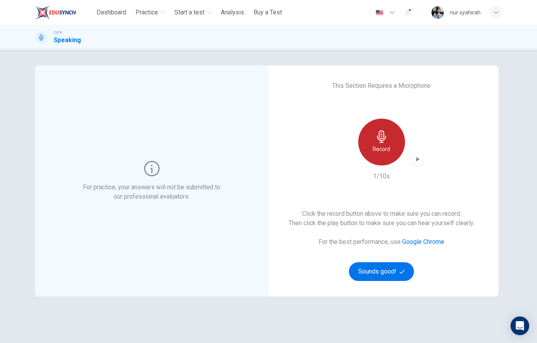
click at [384, 145] on h6 "Record" at bounding box center [382, 148] width 18 height 9
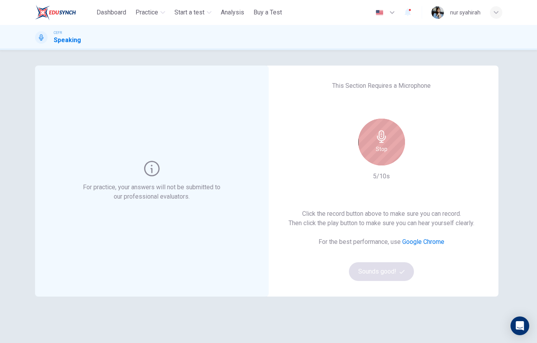
click at [378, 130] on icon "button" at bounding box center [381, 136] width 9 height 12
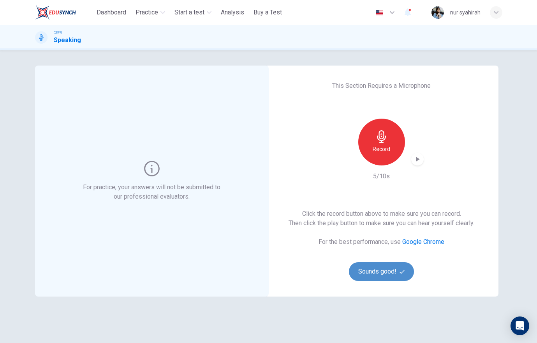
click at [377, 274] on button "Sounds good!" at bounding box center [381, 271] width 65 height 19
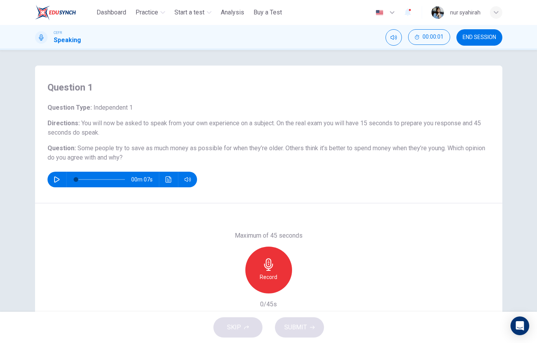
click at [470, 43] on button "END SESSION" at bounding box center [480, 37] width 46 height 16
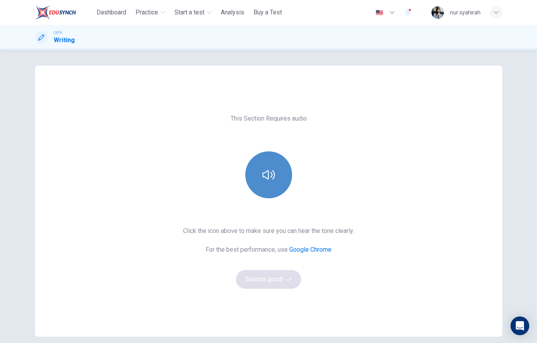
click at [257, 169] on button "button" at bounding box center [269, 174] width 47 height 47
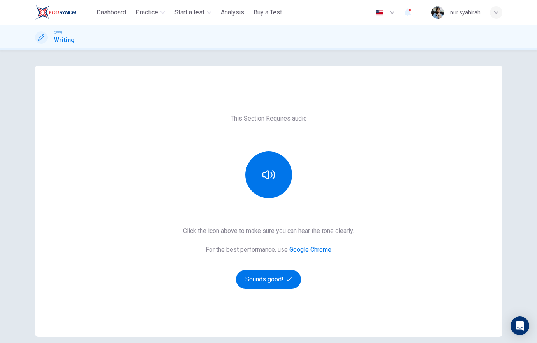
drag, startPoint x: 111, startPoint y: 69, endPoint x: 85, endPoint y: -44, distance: 115.8
click at [85, 0] on html "This site uses cookies, as explained in our Privacy Policy . If you agree to th…" at bounding box center [268, 171] width 537 height 343
click at [99, 96] on div "This Section Requires audio Click the icon above to make sure you can hear the …" at bounding box center [269, 200] width 468 height 271
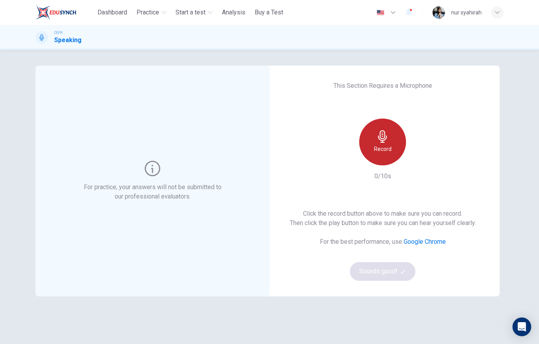
click at [371, 148] on div "Record" at bounding box center [382, 141] width 47 height 47
click at [371, 148] on div "Stop" at bounding box center [382, 141] width 47 height 47
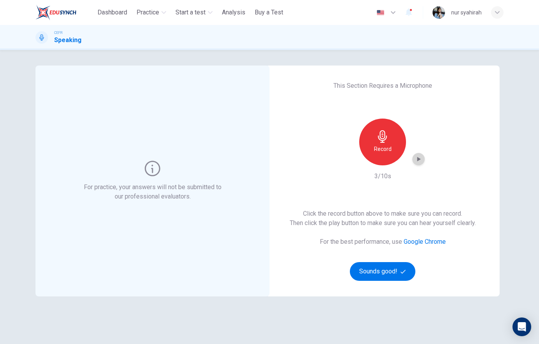
click at [414, 158] on icon "button" at bounding box center [418, 159] width 8 height 8
